Goal: Information Seeking & Learning: Learn about a topic

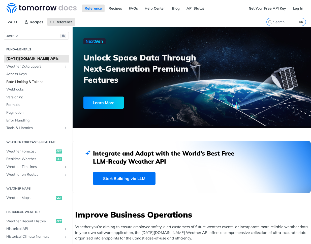
click at [40, 82] on span "Rate Limiting & Tokens" at bounding box center [36, 81] width 61 height 5
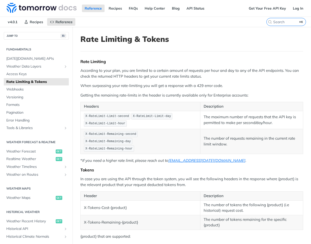
click at [157, 85] on p "When surpassing your rate-limiting you will get a response with a 429 error cod…" at bounding box center [191, 86] width 223 height 6
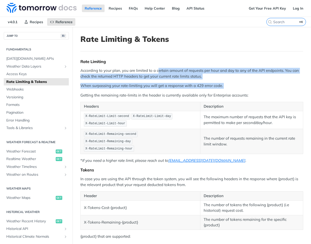
drag, startPoint x: 158, startPoint y: 70, endPoint x: 146, endPoint y: 89, distance: 23.0
click at [146, 89] on div "Rate Limiting According to your plan, you are limited to a certain amount of re…" at bounding box center [191, 164] width 223 height 211
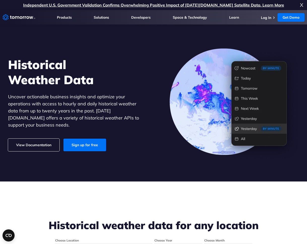
click at [124, 80] on h1 "Historical Weather Data" at bounding box center [76, 72] width 136 height 30
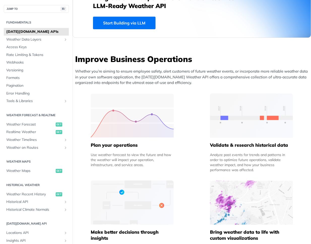
scroll to position [179, 0]
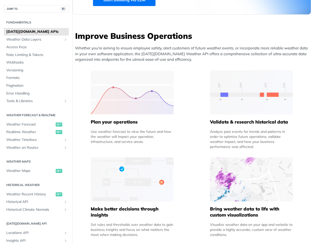
click at [131, 124] on h5 "Plan your operations" at bounding box center [132, 122] width 83 height 6
drag, startPoint x: 138, startPoint y: 138, endPoint x: 138, endPoint y: 141, distance: 3.6
click at [138, 140] on div "Use weather forecast to view the future and how the weather will impact your op…" at bounding box center [132, 136] width 83 height 15
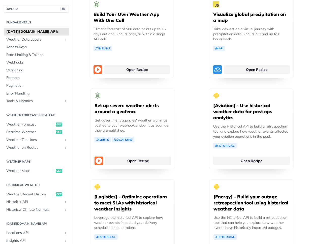
scroll to position [1161, 0]
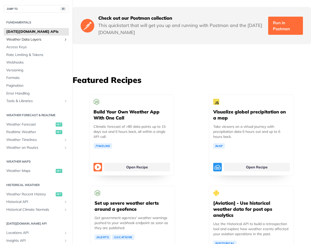
click at [56, 38] on span "Weather Data Layers" at bounding box center [34, 39] width 56 height 5
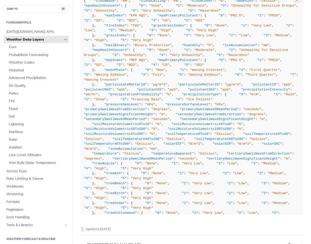
scroll to position [415, 0]
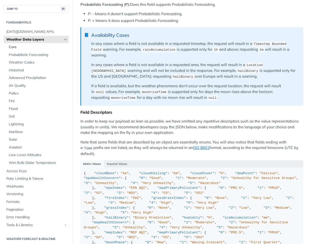
click at [30, 46] on span "Core" at bounding box center [38, 47] width 59 height 5
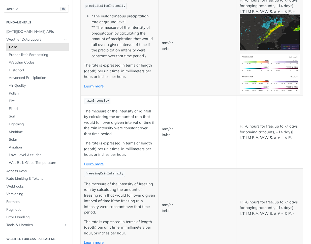
scroll to position [524, 0]
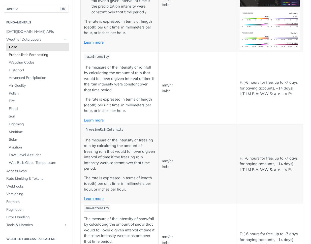
click at [47, 51] on link "Probabilistic Forecasting" at bounding box center [37, 55] width 62 height 8
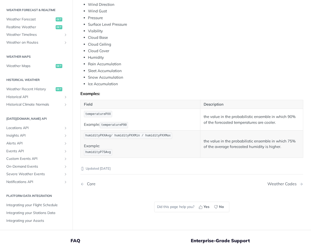
scroll to position [252, 0]
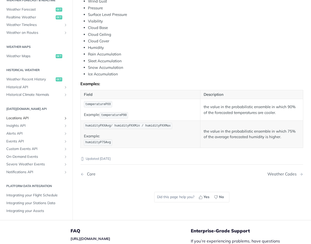
click at [38, 117] on span "Locations API" at bounding box center [34, 117] width 56 height 5
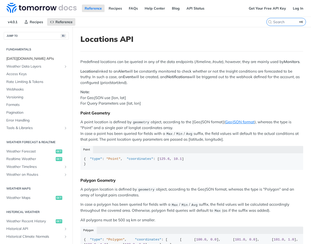
click at [31, 61] on link "Tomorrow.io APIs" at bounding box center [36, 59] width 65 height 8
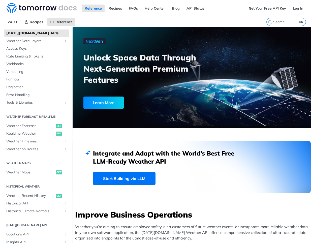
scroll to position [91, 0]
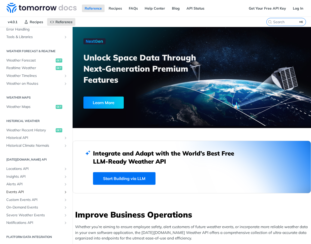
click at [13, 189] on link "Events API" at bounding box center [36, 192] width 65 height 8
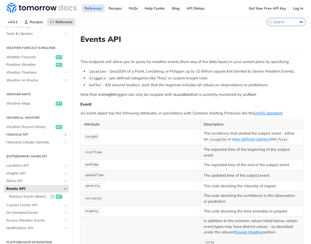
scroll to position [104, 0]
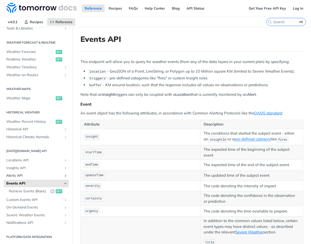
click at [63, 174] on icon "Show subpages for Alerts API" at bounding box center [65, 176] width 4 height 4
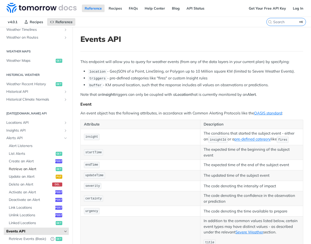
scroll to position [138, 0]
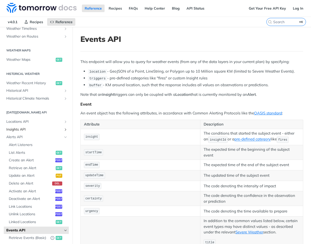
click at [64, 127] on link "Insights API" at bounding box center [36, 130] width 65 height 8
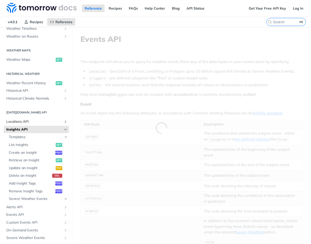
click at [62, 118] on link "Locations API" at bounding box center [36, 122] width 65 height 8
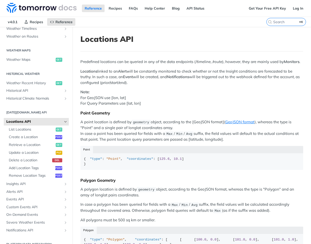
scroll to position [145, 0]
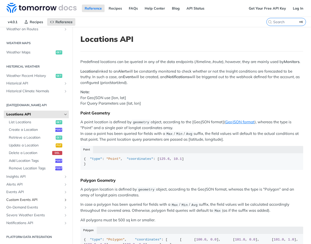
click at [58, 202] on link "Custom Events API" at bounding box center [36, 200] width 65 height 8
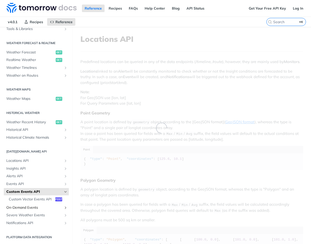
click at [63, 206] on icon "Show subpages for On-Demand Events" at bounding box center [65, 208] width 4 height 4
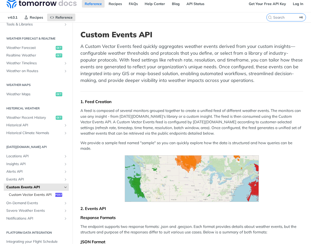
scroll to position [10, 0]
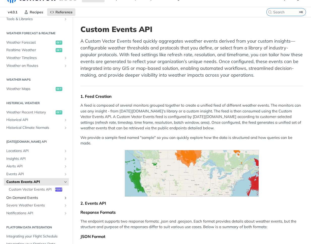
click at [63, 199] on icon "Show subpages for On-Demand Events" at bounding box center [65, 198] width 4 height 4
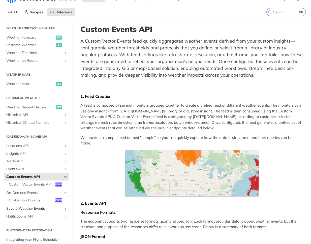
click at [64, 212] on link "Severe Weather Events" at bounding box center [36, 209] width 65 height 8
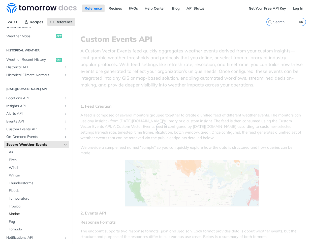
scroll to position [176, 0]
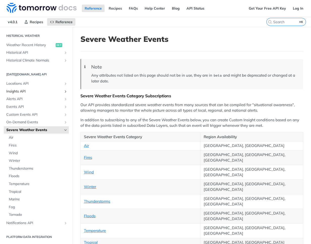
click at [28, 92] on span "Insights API" at bounding box center [34, 91] width 56 height 5
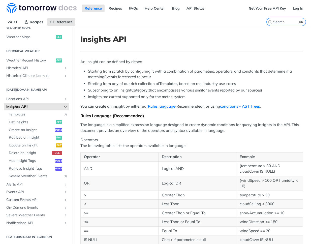
scroll to position [161, 0]
click at [33, 185] on span "Alerts API" at bounding box center [34, 184] width 56 height 5
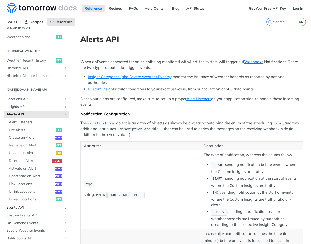
click at [27, 207] on span "Events API" at bounding box center [34, 207] width 56 height 5
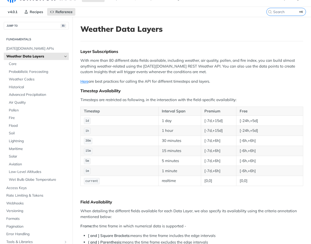
scroll to position [11, 0]
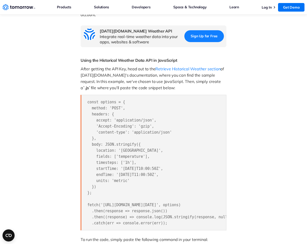
scroll to position [437, 0]
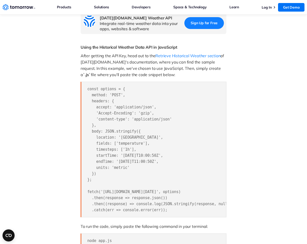
click at [147, 209] on pre "const options = { method: 'POST', headers: { accept: 'application/json', 'Accep…" at bounding box center [154, 150] width 146 height 136
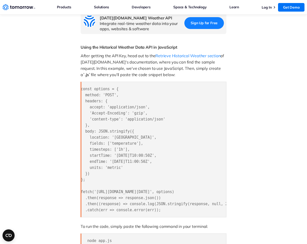
scroll to position [0, 0]
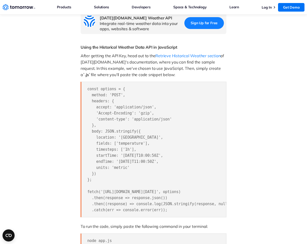
click at [135, 162] on pre "const options = { method: 'POST', headers: { accept: 'application/json', 'Accep…" at bounding box center [154, 150] width 146 height 136
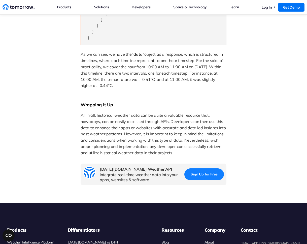
scroll to position [837, 0]
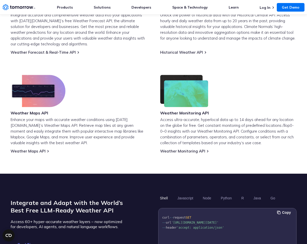
scroll to position [165, 0]
